Goal: Transaction & Acquisition: Purchase product/service

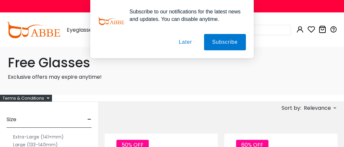
click at [186, 42] on button "Later" at bounding box center [185, 42] width 29 height 16
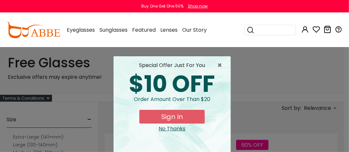
click at [173, 116] on button "Sign In" at bounding box center [171, 117] width 65 height 14
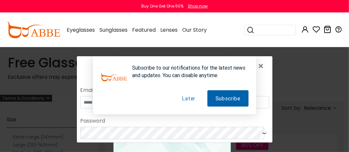
click at [220, 99] on button "Subscribe" at bounding box center [227, 98] width 41 height 16
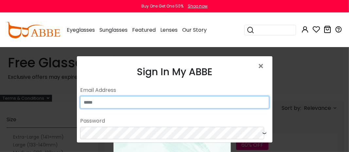
click at [109, 100] on input "email" at bounding box center [174, 102] width 189 height 12
type input "**********"
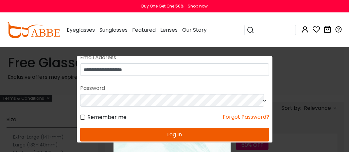
click at [166, 136] on button "Log In" at bounding box center [174, 135] width 189 height 14
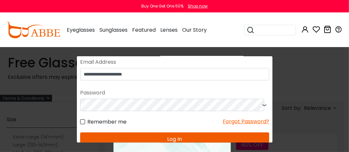
scroll to position [105, 0]
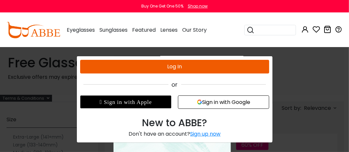
click at [206, 133] on div "Sign up now" at bounding box center [205, 135] width 30 height 8
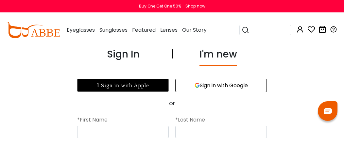
type input "**********"
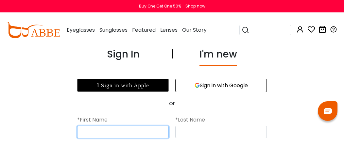
click at [107, 131] on input "text" at bounding box center [123, 132] width 92 height 12
type input "*******"
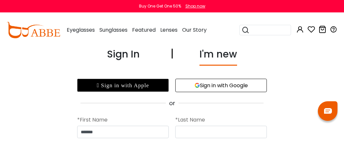
type input "*******"
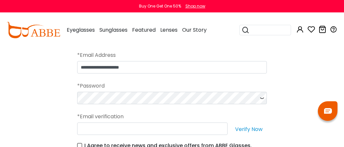
scroll to position [131, 0]
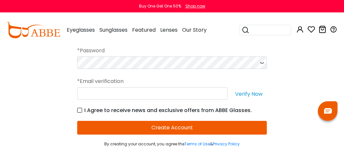
click at [262, 63] on icon at bounding box center [262, 63] width 7 height 12
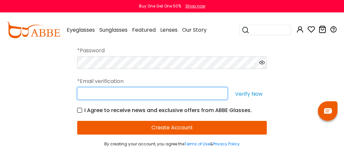
click at [97, 95] on input "text" at bounding box center [152, 93] width 150 height 12
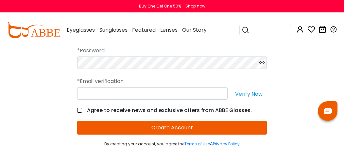
click at [307, 111] on div "**********" at bounding box center [172, 31] width 344 height 231
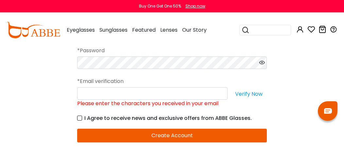
click at [253, 91] on button "Verify Now" at bounding box center [249, 93] width 36 height 12
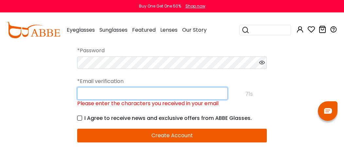
click at [95, 93] on input "Please enter the characters you received in your email" at bounding box center [152, 93] width 150 height 12
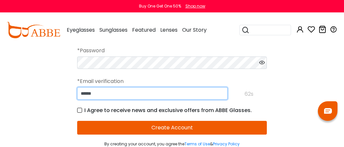
type input "******"
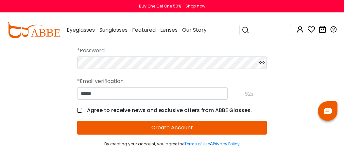
click at [173, 128] on button "Create Account" at bounding box center [172, 128] width 190 height 14
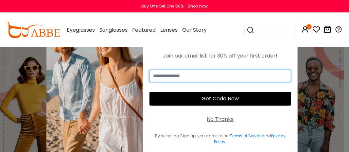
click at [174, 74] on input "email" at bounding box center [221, 76] width 142 height 12
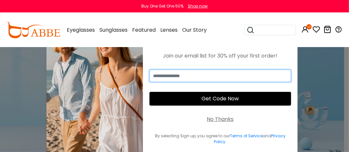
type input "**********"
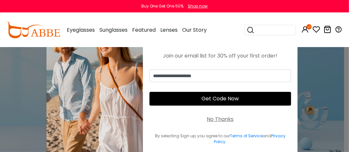
type input "**********"
click at [186, 96] on button "Get Code Now" at bounding box center [221, 99] width 142 height 14
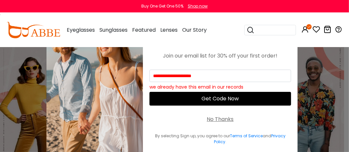
drag, startPoint x: 219, startPoint y: 61, endPoint x: 227, endPoint y: 57, distance: 9.7
click at [219, 61] on div "**********" at bounding box center [220, 83] width 155 height 149
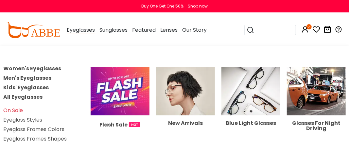
click at [86, 31] on span "Eyeglasses" at bounding box center [81, 30] width 28 height 8
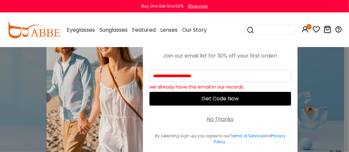
click at [71, 106] on img at bounding box center [94, 83] width 97 height 149
click at [37, 31] on img at bounding box center [34, 30] width 54 height 16
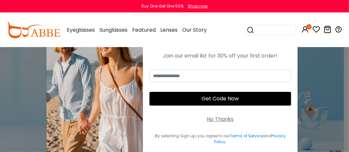
click at [218, 120] on div "No Thanks" at bounding box center [220, 119] width 27 height 8
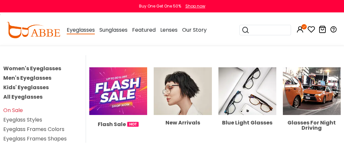
click at [80, 30] on span "Eyeglasses" at bounding box center [81, 30] width 28 height 8
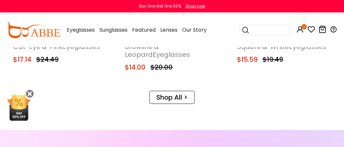
scroll to position [425, 0]
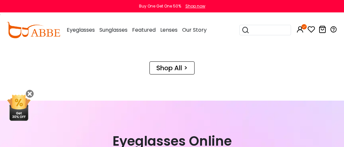
click at [165, 71] on link "Shop All >" at bounding box center [172, 68] width 45 height 13
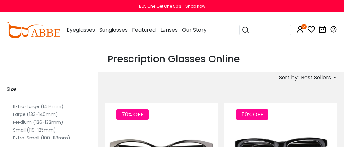
click at [20, 106] on label "Extra-Large (141+mm)" at bounding box center [38, 107] width 51 height 8
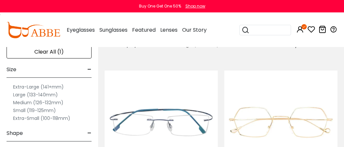
scroll to position [65, 0]
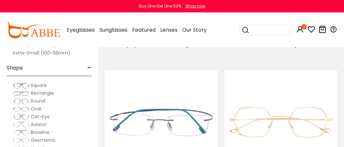
click at [45, 93] on span "Rectangle" at bounding box center [42, 93] width 23 height 7
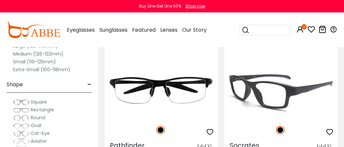
scroll to position [1210, 0]
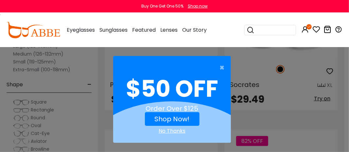
click at [179, 130] on div "No Thanks" at bounding box center [172, 131] width 118 height 8
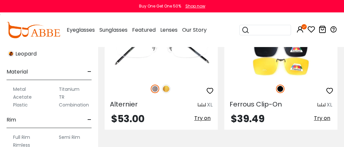
scroll to position [327, 0]
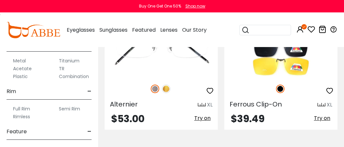
click at [24, 68] on label "Acetate" at bounding box center [22, 69] width 19 height 8
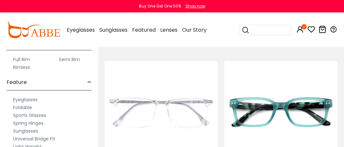
scroll to position [366, 0]
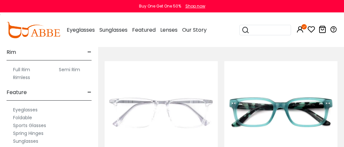
click at [24, 68] on label "Full Rim" at bounding box center [21, 70] width 17 height 8
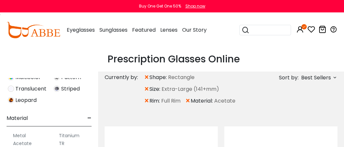
scroll to position [334, 0]
click at [21, 144] on label "Acetate" at bounding box center [22, 144] width 19 height 8
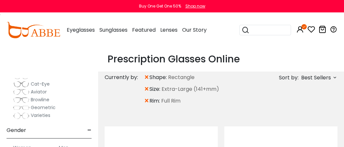
scroll to position [98, 0]
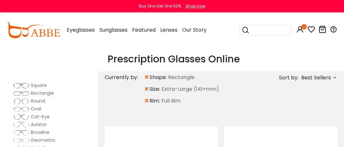
click at [41, 85] on span "Square" at bounding box center [39, 85] width 16 height 7
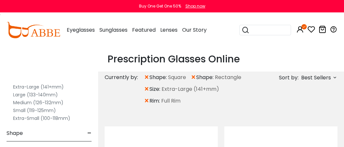
click at [27, 86] on label "Extra-Large (141+mm)" at bounding box center [38, 87] width 51 height 8
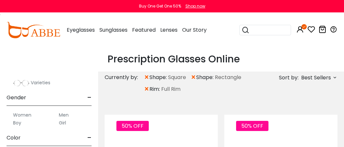
scroll to position [98, 0]
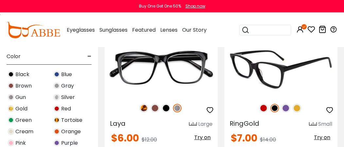
click at [278, 75] on img at bounding box center [280, 68] width 113 height 57
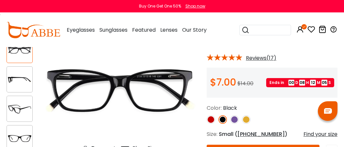
scroll to position [65, 0]
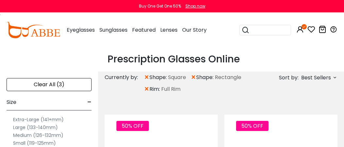
click at [23, 119] on label "Extra-Large (141+mm)" at bounding box center [38, 120] width 51 height 8
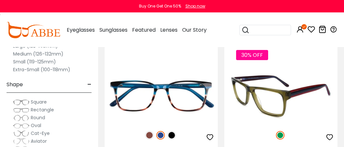
scroll to position [589, 0]
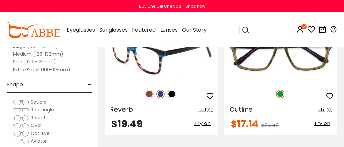
click at [156, 66] on img at bounding box center [161, 54] width 113 height 57
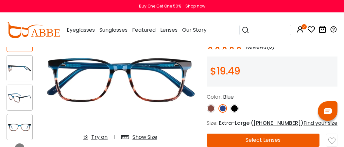
scroll to position [65, 0]
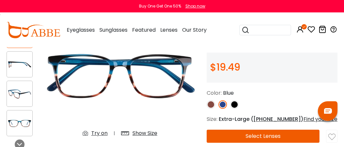
click at [271, 140] on button "Select Lenses" at bounding box center [263, 136] width 113 height 13
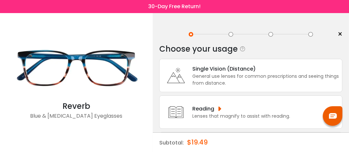
click at [202, 68] on div "Single Vision (Distance)" at bounding box center [265, 69] width 147 height 8
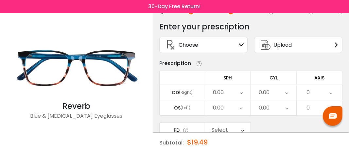
scroll to position [33, 0]
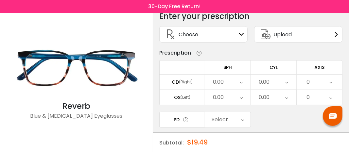
click at [241, 80] on icon at bounding box center [241, 82] width 3 height 15
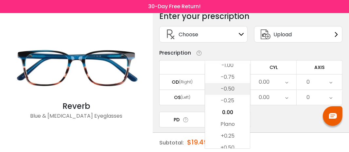
click at [231, 87] on li "-0.50" at bounding box center [227, 89] width 45 height 12
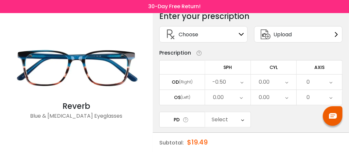
click at [243, 82] on icon at bounding box center [241, 82] width 3 height 15
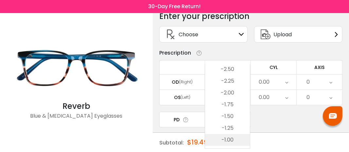
scroll to position [811, 0]
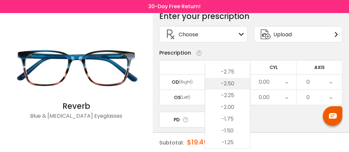
click at [233, 85] on li "-2.50" at bounding box center [227, 84] width 45 height 12
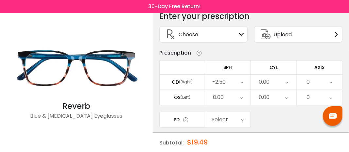
click at [244, 96] on div "0.00" at bounding box center [227, 97] width 45 height 15
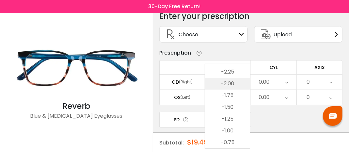
scroll to position [802, 0]
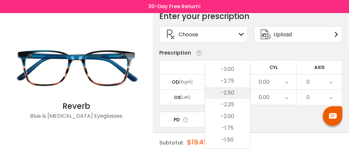
click at [224, 94] on li "-2.50" at bounding box center [227, 93] width 45 height 12
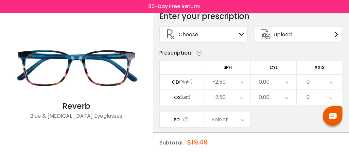
click at [284, 83] on div "0.00" at bounding box center [273, 82] width 45 height 15
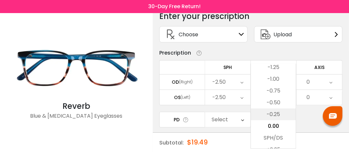
scroll to position [240, 0]
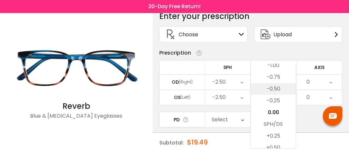
click at [278, 91] on li "-0.50" at bounding box center [273, 89] width 45 height 12
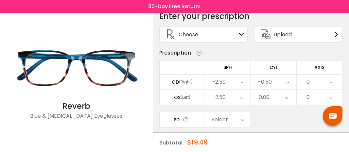
click at [278, 96] on div "0.00" at bounding box center [273, 97] width 45 height 15
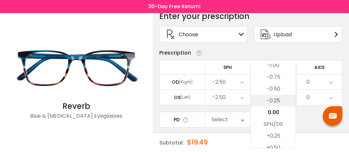
click at [280, 101] on li "-0.25" at bounding box center [273, 101] width 45 height 12
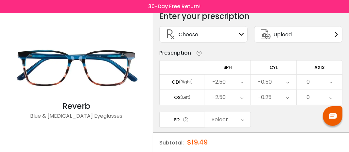
click at [326, 82] on div "0" at bounding box center [319, 82] width 45 height 15
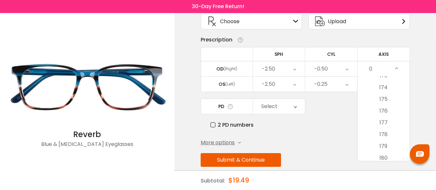
scroll to position [2047, 0]
click at [349, 152] on li "180" at bounding box center [384, 156] width 52 height 12
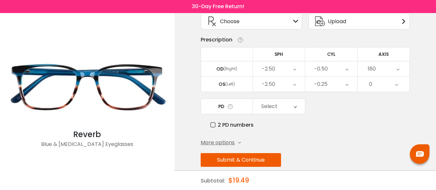
click at [349, 85] on div "0" at bounding box center [384, 84] width 52 height 15
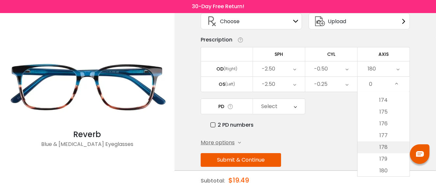
scroll to position [2047, 0]
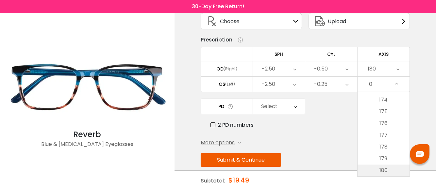
click at [349, 152] on li "180" at bounding box center [384, 171] width 52 height 12
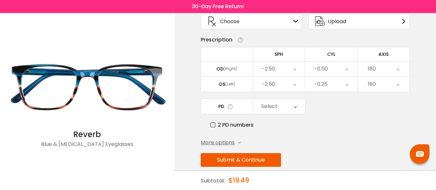
click at [295, 106] on icon at bounding box center [295, 106] width 3 height 15
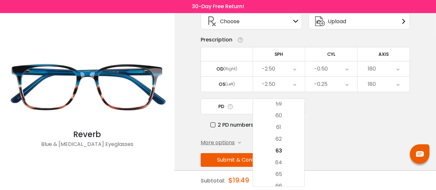
click at [284, 152] on li "63" at bounding box center [278, 151] width 51 height 12
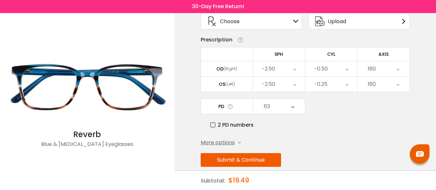
click at [229, 152] on button "Submit & Continue" at bounding box center [241, 160] width 80 height 14
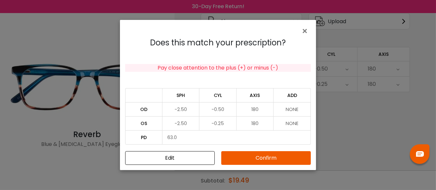
click at [254, 152] on button "Confirm" at bounding box center [266, 158] width 90 height 14
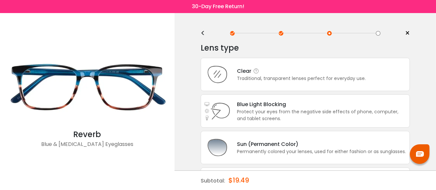
scroll to position [0, 0]
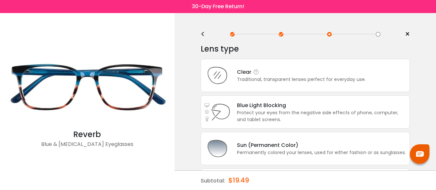
click at [269, 78] on div "Traditional, transparent lenses perfect for everyday use." at bounding box center [301, 79] width 129 height 7
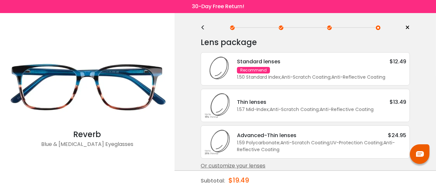
scroll to position [12, 0]
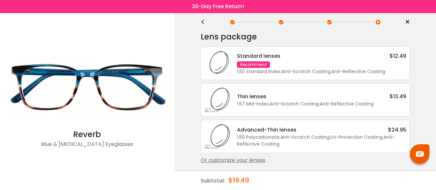
click at [260, 152] on div "Or customize your lenses" at bounding box center [305, 161] width 209 height 8
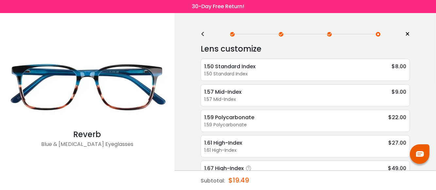
scroll to position [0, 0]
drag, startPoint x: 204, startPoint y: 33, endPoint x: 191, endPoint y: 35, distance: 13.2
click at [191, 35] on div "< × Choose your usage Single Vision (Distance) This lens helps you see details …" at bounding box center [306, 124] width 262 height 222
click at [203, 34] on div "<" at bounding box center [206, 34] width 10 height 5
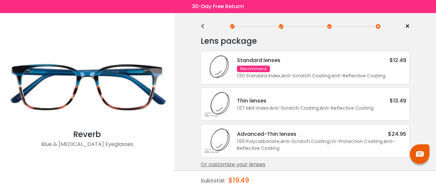
scroll to position [12, 0]
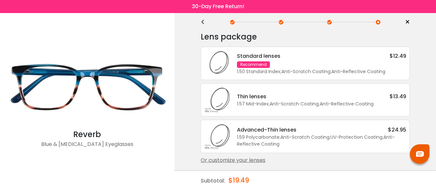
click at [252, 59] on div "Standard lenses" at bounding box center [259, 56] width 44 height 8
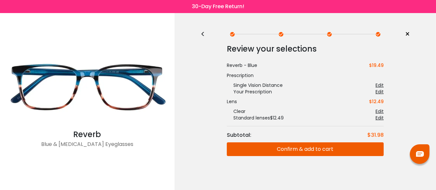
scroll to position [0, 0]
click at [279, 150] on button "Confirm & add to cart" at bounding box center [305, 150] width 157 height 14
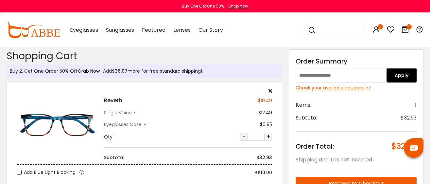
type input "********"
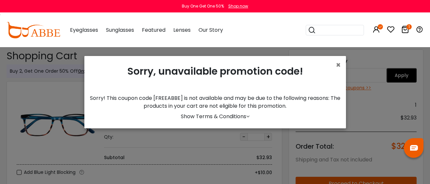
click at [336, 67] on span "×" at bounding box center [338, 65] width 5 height 11
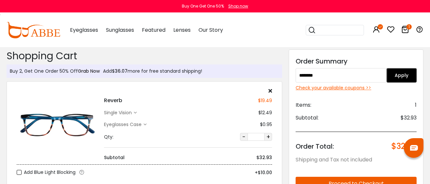
click at [81, 72] on link "Grab Now" at bounding box center [89, 71] width 22 height 7
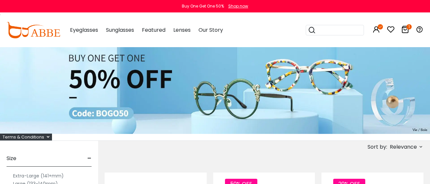
scroll to position [81, 0]
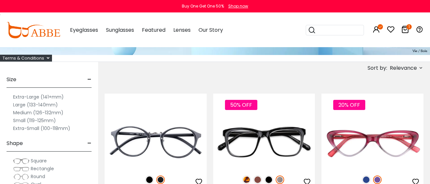
click at [29, 96] on label "Extra-Large (141+mm)" at bounding box center [38, 97] width 51 height 8
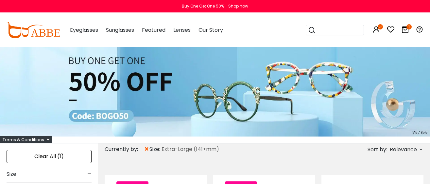
click at [42, 155] on div "Clear All (1)" at bounding box center [49, 156] width 85 height 13
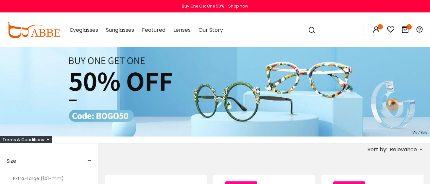
click at [26, 180] on label "Extra-Large (141+mm)" at bounding box center [38, 178] width 51 height 8
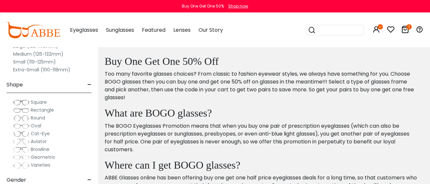
scroll to position [450, 0]
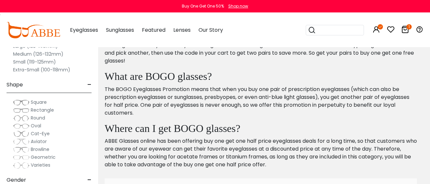
click at [43, 31] on img at bounding box center [34, 30] width 54 height 16
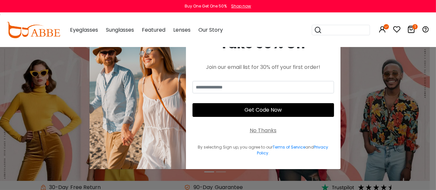
click at [259, 135] on div "Take 30% Off Join our email list for 30% off your first order! Get Code Now No …" at bounding box center [263, 95] width 155 height 149
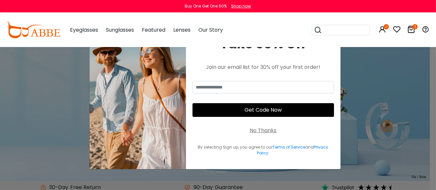
click at [252, 130] on div "No Thanks" at bounding box center [263, 131] width 27 height 8
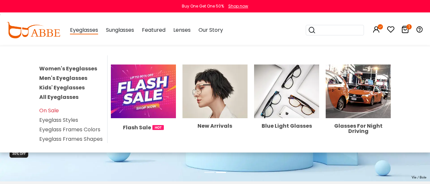
click at [146, 93] on img at bounding box center [143, 91] width 65 height 54
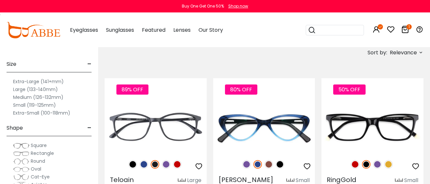
scroll to position [123, 0]
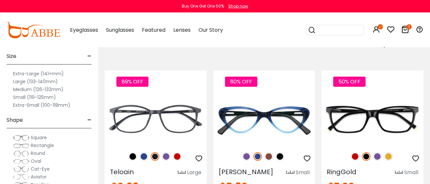
click at [31, 74] on label "Extra-Large (141+mm)" at bounding box center [38, 74] width 51 height 8
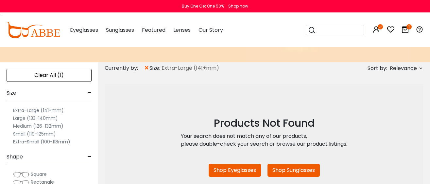
scroll to position [41, 0]
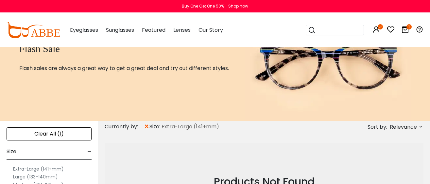
click at [144, 124] on span "×" at bounding box center [147, 127] width 6 height 12
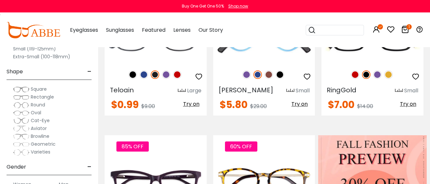
scroll to position [123, 0]
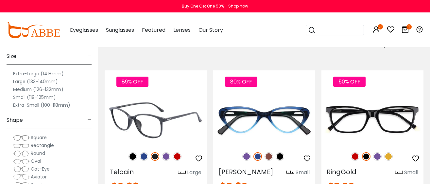
click at [155, 129] on img at bounding box center [156, 119] width 102 height 51
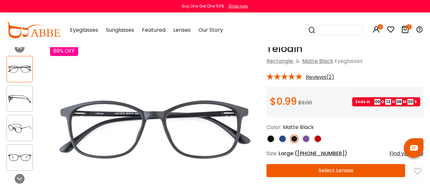
scroll to position [81, 0]
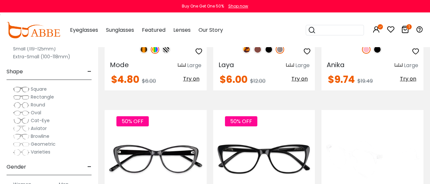
scroll to position [1186, 0]
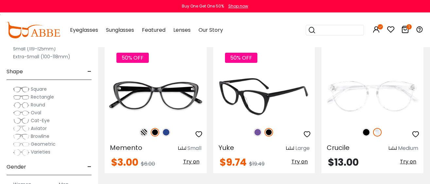
click at [266, 90] on img at bounding box center [264, 95] width 102 height 51
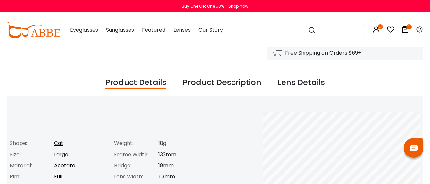
scroll to position [245, 0]
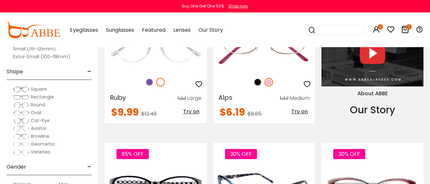
scroll to position [572, 0]
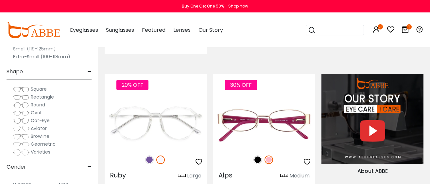
click at [81, 58] on div "Extra-Small (100-118mm)" at bounding box center [49, 57] width 85 height 8
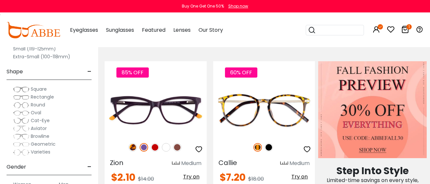
scroll to position [163, 0]
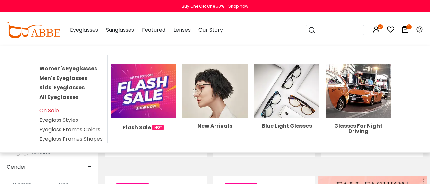
click at [146, 102] on img at bounding box center [143, 91] width 65 height 54
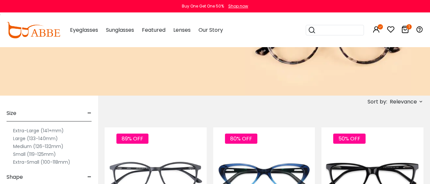
scroll to position [81, 0]
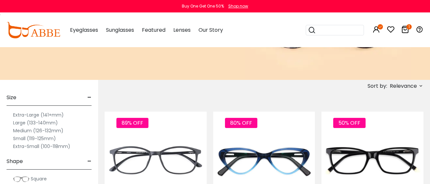
click at [19, 123] on label "Large (133-140mm)" at bounding box center [35, 123] width 45 height 8
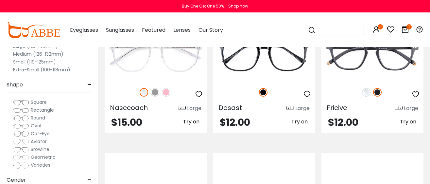
scroll to position [736, 0]
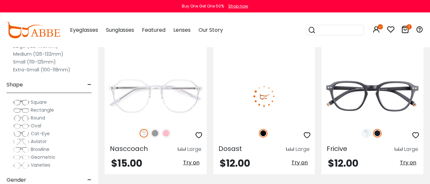
click at [264, 92] on img at bounding box center [264, 96] width 102 height 51
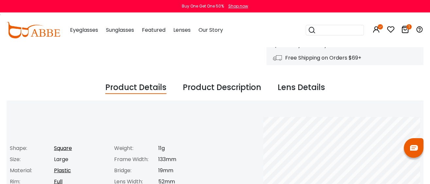
scroll to position [245, 0]
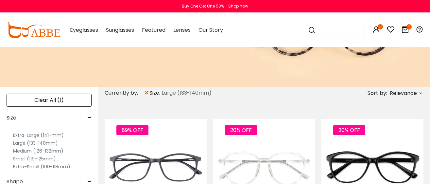
scroll to position [81, 0]
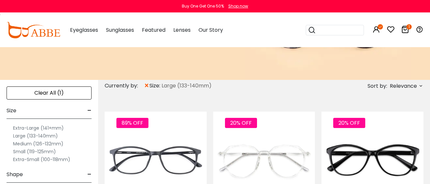
click at [393, 87] on span "Relevance" at bounding box center [403, 86] width 27 height 12
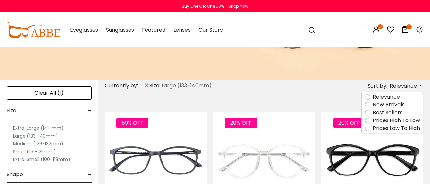
click at [403, 128] on label "Prices Low To High" at bounding box center [396, 128] width 47 height 8
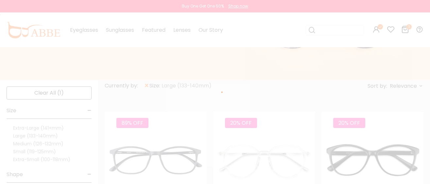
scroll to position [49, 0]
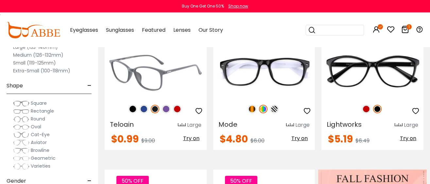
scroll to position [123, 0]
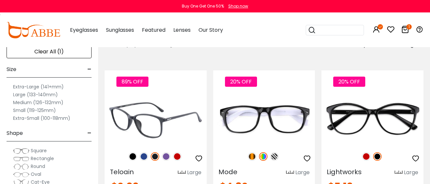
click at [160, 133] on img at bounding box center [156, 119] width 102 height 51
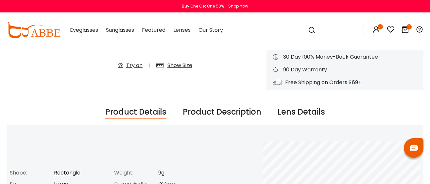
scroll to position [204, 0]
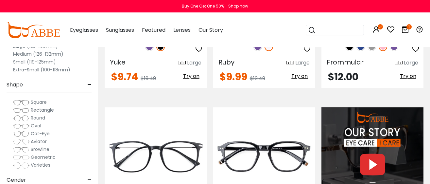
scroll to position [572, 0]
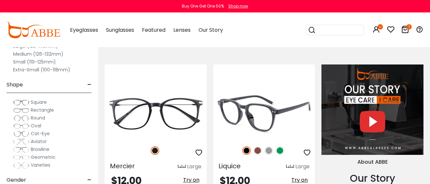
click at [252, 123] on img at bounding box center [264, 113] width 102 height 51
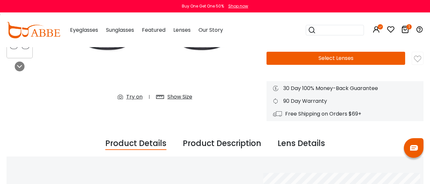
scroll to position [204, 0]
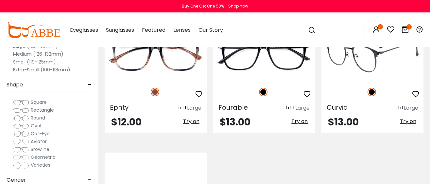
scroll to position [1105, 0]
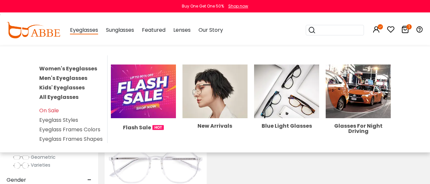
click at [76, 29] on span "Eyeglasses" at bounding box center [84, 30] width 28 height 8
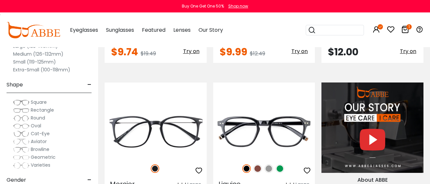
scroll to position [451, 0]
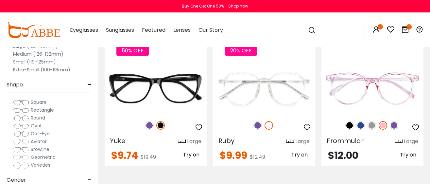
drag, startPoint x: 419, startPoint y: 0, endPoint x: 33, endPoint y: 33, distance: 387.1
click at [33, 32] on img at bounding box center [34, 30] width 54 height 16
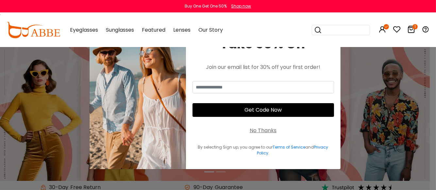
click at [262, 129] on div "No Thanks" at bounding box center [263, 131] width 27 height 8
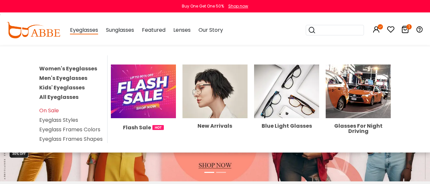
click at [83, 32] on span "Eyeglasses" at bounding box center [84, 30] width 28 height 8
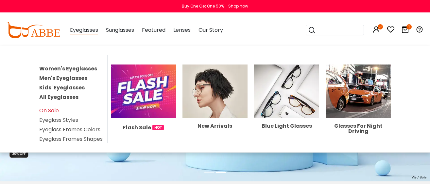
click at [84, 31] on span "Eyeglasses" at bounding box center [84, 30] width 28 height 8
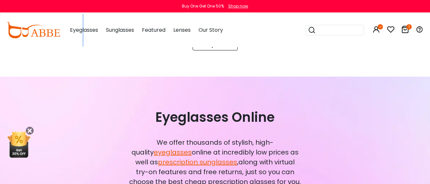
scroll to position [450, 0]
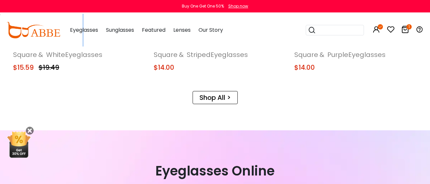
click at [211, 97] on link "Shop All >" at bounding box center [215, 97] width 45 height 13
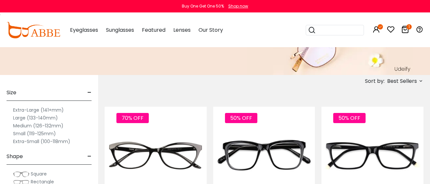
scroll to position [123, 0]
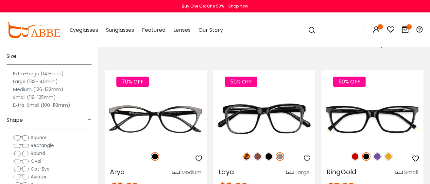
click at [25, 74] on label "Extra-Large (141+mm)" at bounding box center [38, 74] width 51 height 8
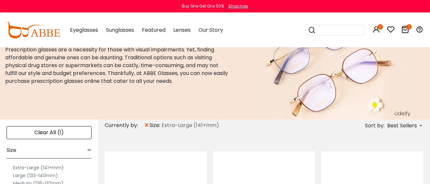
scroll to position [81, 0]
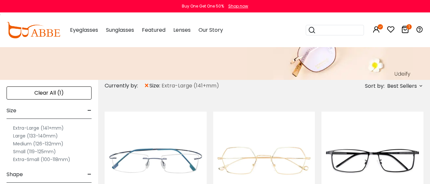
click at [408, 83] on span "Best Sellers" at bounding box center [402, 86] width 30 height 12
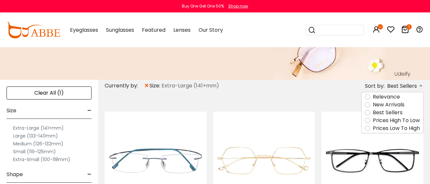
click at [406, 128] on label "Prices Low To High" at bounding box center [396, 128] width 47 height 8
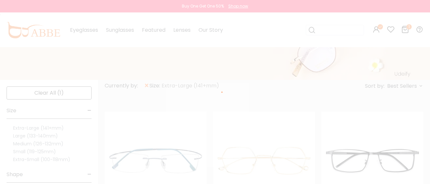
scroll to position [53, 0]
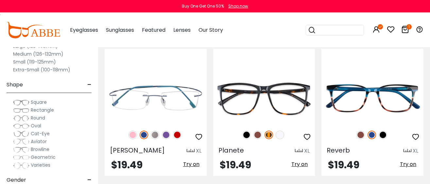
scroll to position [900, 0]
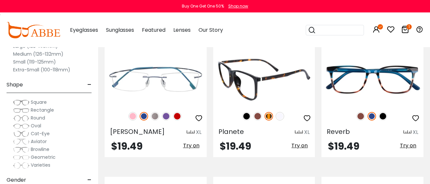
click at [265, 95] on img at bounding box center [264, 79] width 102 height 51
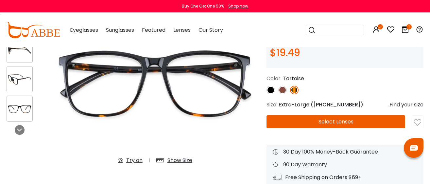
scroll to position [81, 0]
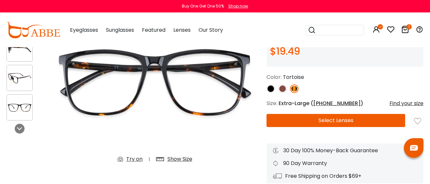
click at [282, 88] on img at bounding box center [282, 88] width 9 height 9
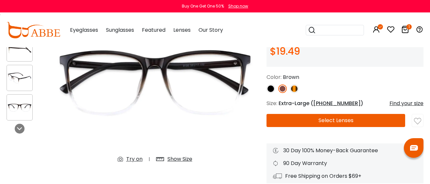
click at [270, 88] on img at bounding box center [271, 88] width 9 height 9
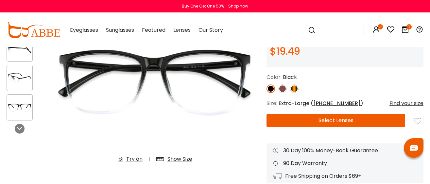
click at [292, 88] on img at bounding box center [294, 88] width 9 height 9
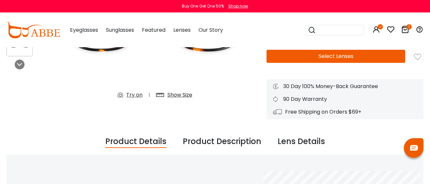
scroll to position [204, 0]
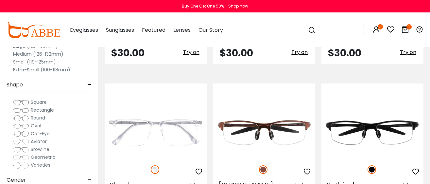
scroll to position [1923, 0]
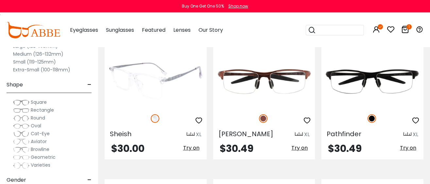
click at [159, 89] on img at bounding box center [156, 81] width 102 height 51
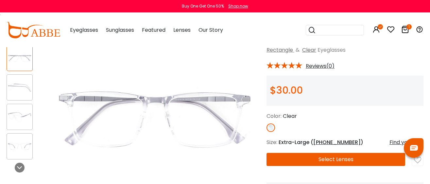
scroll to position [41, 0]
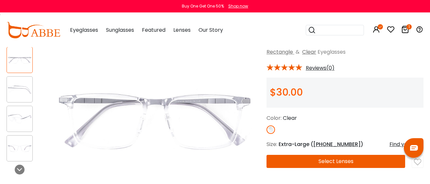
click at [308, 161] on button "Select Lenses" at bounding box center [336, 161] width 139 height 13
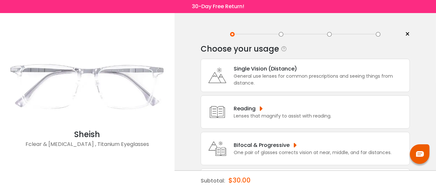
click at [242, 75] on div "General use lenses for common prescriptions and seeing things from distance." at bounding box center [320, 80] width 173 height 14
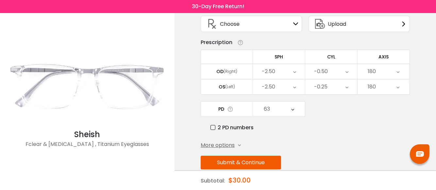
scroll to position [55, 0]
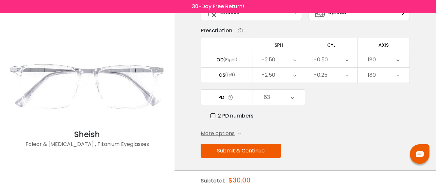
click at [253, 153] on button "Submit & Continue" at bounding box center [241, 151] width 80 height 14
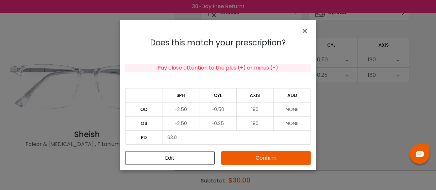
click at [272, 159] on button "Confirm" at bounding box center [266, 158] width 90 height 14
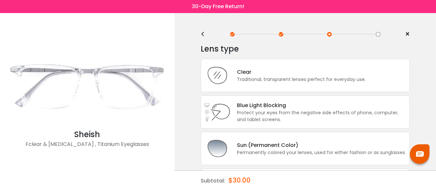
scroll to position [0, 0]
click at [277, 74] on div "Clear" at bounding box center [301, 72] width 129 height 8
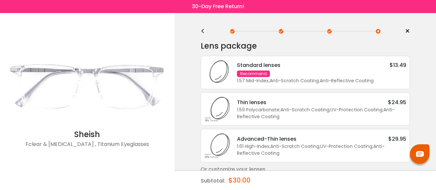
scroll to position [12, 0]
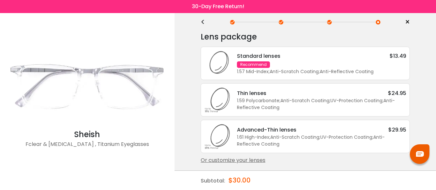
click at [256, 159] on div "Or customize your lenses" at bounding box center [305, 161] width 209 height 8
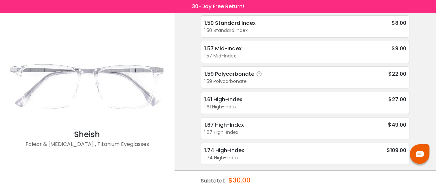
scroll to position [0, 0]
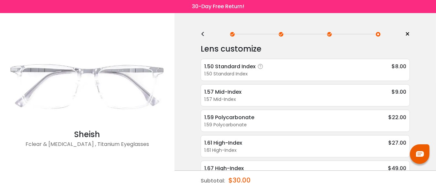
click at [226, 67] on div "1.50 Standard Index" at bounding box center [234, 66] width 61 height 8
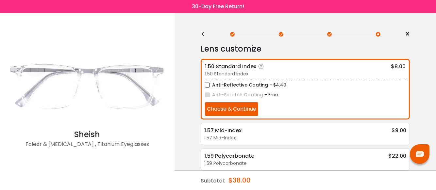
click at [206, 82] on label "Anti-Reflective Coating" at bounding box center [236, 85] width 63 height 8
click at [242, 108] on button "Choose & Continue" at bounding box center [231, 109] width 53 height 14
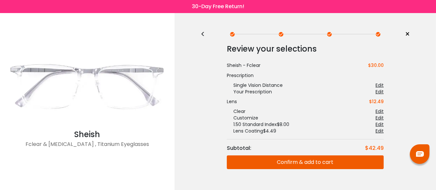
click at [288, 164] on button "Confirm & add to cart" at bounding box center [305, 163] width 157 height 14
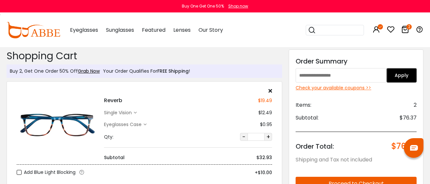
click at [335, 84] on div "Check your available coupons >>" at bounding box center [356, 87] width 121 height 7
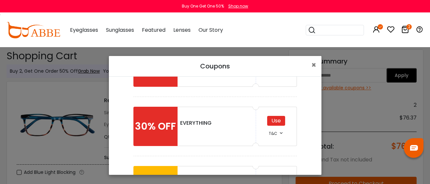
scroll to position [101, 0]
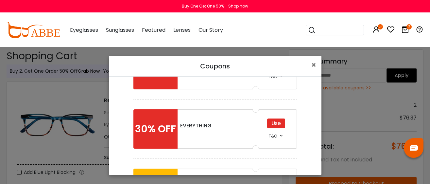
click at [272, 120] on div "Use" at bounding box center [276, 123] width 18 height 10
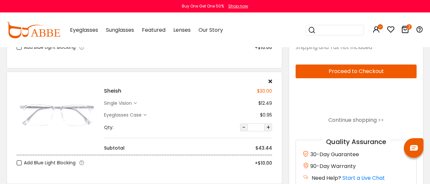
scroll to position [81, 0]
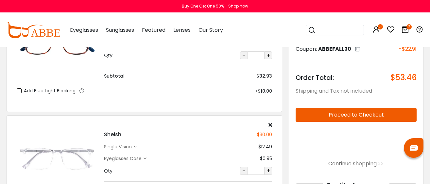
click at [270, 125] on icon at bounding box center [271, 124] width 4 height 5
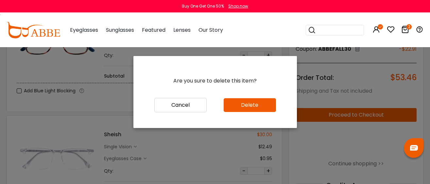
click at [237, 110] on button "Delete" at bounding box center [250, 105] width 52 height 14
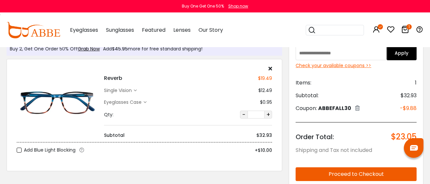
scroll to position [41, 0]
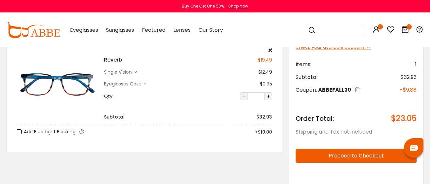
click at [335, 154] on button "Proceed to Checkout" at bounding box center [356, 156] width 121 height 14
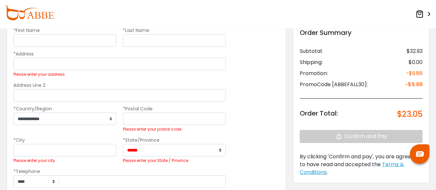
scroll to position [41, 0]
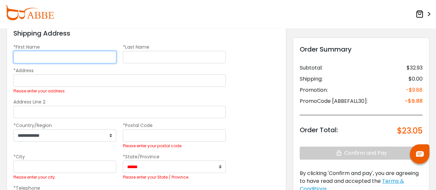
drag, startPoint x: 27, startPoint y: 58, endPoint x: 28, endPoint y: 54, distance: 3.9
click at [28, 54] on input "*First Name" at bounding box center [64, 57] width 103 height 12
type input "*******"
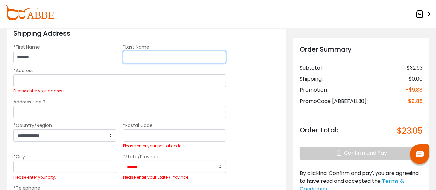
type input "*******"
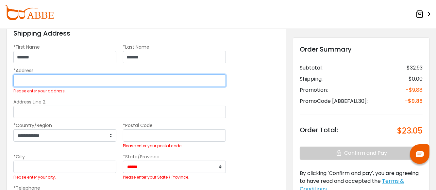
type input "**********"
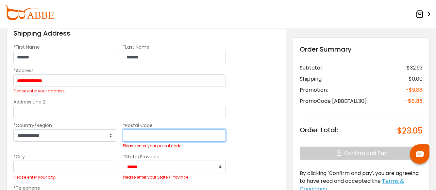
type input "*****"
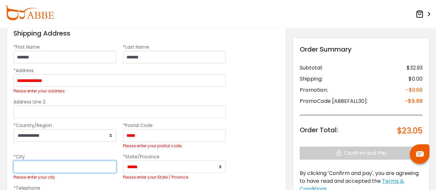
type input "**********"
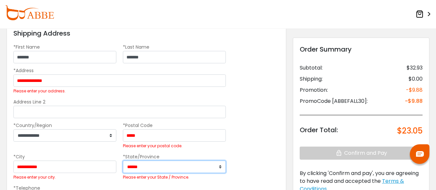
select select "**"
type input "**********"
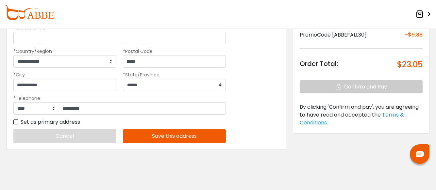
scroll to position [115, 0]
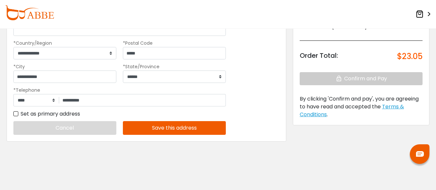
click at [178, 132] on button "Save this address" at bounding box center [174, 128] width 103 height 14
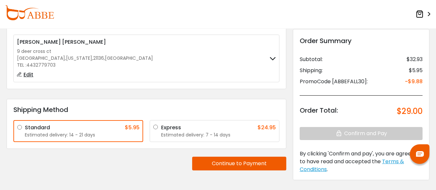
scroll to position [97, 0]
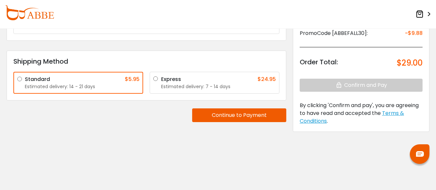
click at [237, 115] on button "Continue to Payment" at bounding box center [239, 116] width 94 height 14
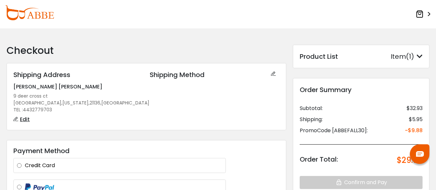
scroll to position [0, 0]
